Goal: Task Accomplishment & Management: Complete application form

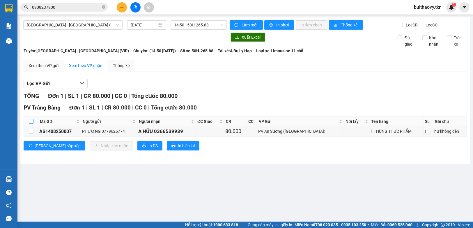
click at [31, 123] on label at bounding box center [31, 121] width 5 height 6
click at [31, 123] on input "checkbox" at bounding box center [31, 121] width 5 height 5
checkbox input "true"
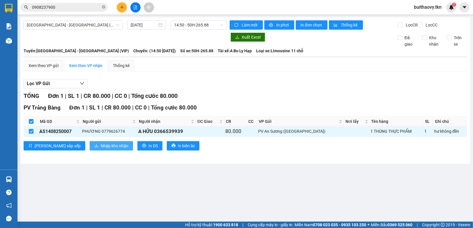
click at [90, 149] on button "Nhập kho nhận" at bounding box center [111, 145] width 43 height 9
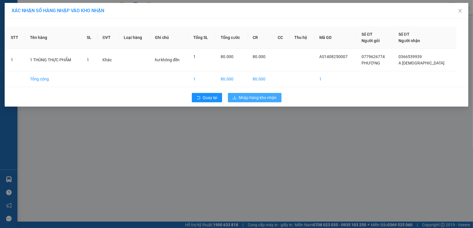
click at [262, 96] on span "Nhập hàng kho nhận" at bounding box center [258, 98] width 38 height 6
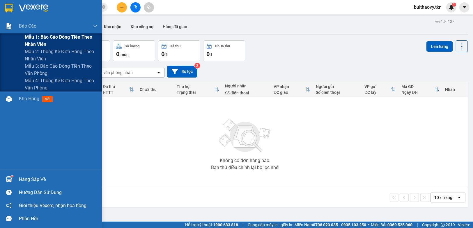
drag, startPoint x: 26, startPoint y: 40, endPoint x: 52, endPoint y: 41, distance: 25.9
click at [26, 40] on span "Mẫu 1: Báo cáo dòng tiền theo nhân viên" at bounding box center [61, 40] width 73 height 15
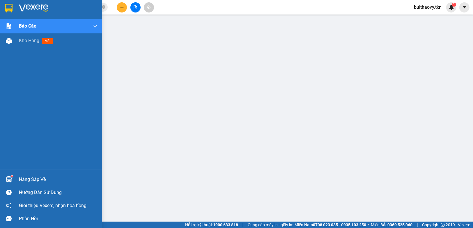
click at [12, 179] on div at bounding box center [9, 179] width 10 height 10
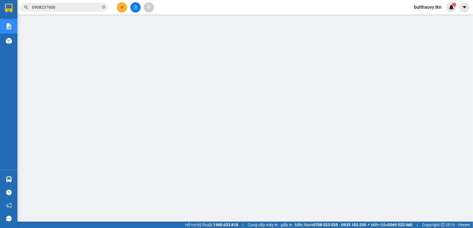
click at [70, 8] on input "0908237900" at bounding box center [66, 7] width 69 height 6
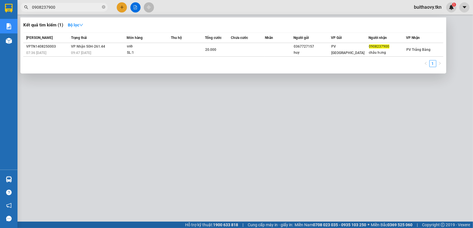
click at [70, 8] on input "0908237900" at bounding box center [66, 7] width 69 height 6
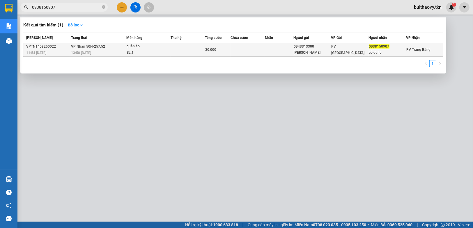
type input "0938150907"
click at [292, 48] on td at bounding box center [279, 50] width 28 height 14
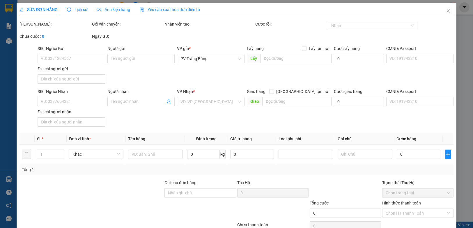
type input "0943313300"
type input "chi lê"
type input "0938150907"
type input "cô dung"
type input "30.000"
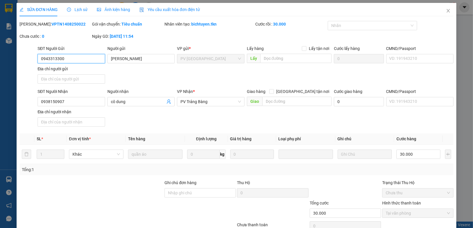
scroll to position [28, 0]
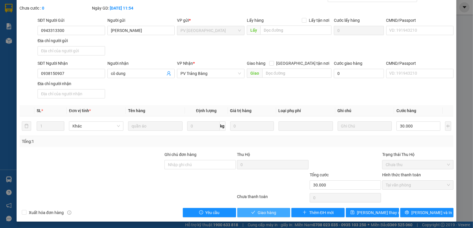
click at [270, 213] on span "Giao hàng" at bounding box center [266, 213] width 19 height 6
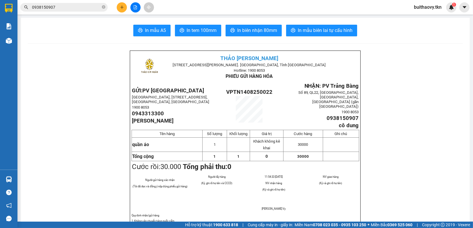
click at [442, 6] on span "buithaovy.tkn" at bounding box center [427, 6] width 37 height 7
click at [432, 19] on span "Đăng xuất" at bounding box center [429, 18] width 25 height 6
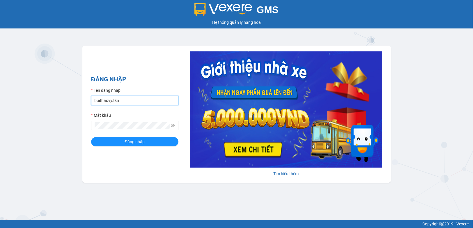
click at [152, 101] on input "buithaovy.tkn" at bounding box center [134, 100] width 87 height 9
type input "b"
drag, startPoint x: 109, startPoint y: 133, endPoint x: 109, endPoint y: 129, distance: 3.5
click at [109, 132] on form "Tên đăng nhập [PERSON_NAME] nhập tên đăng nhập! Mật khẩu Đăng nhập" at bounding box center [134, 116] width 87 height 59
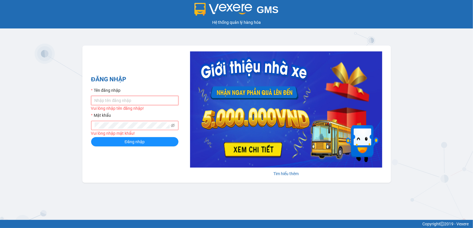
click at [118, 104] on input "Tên đăng nhập" at bounding box center [134, 100] width 87 height 9
click at [119, 104] on input "Tên đăng nhập" at bounding box center [134, 100] width 87 height 9
